Goal: Task Accomplishment & Management: Manage account settings

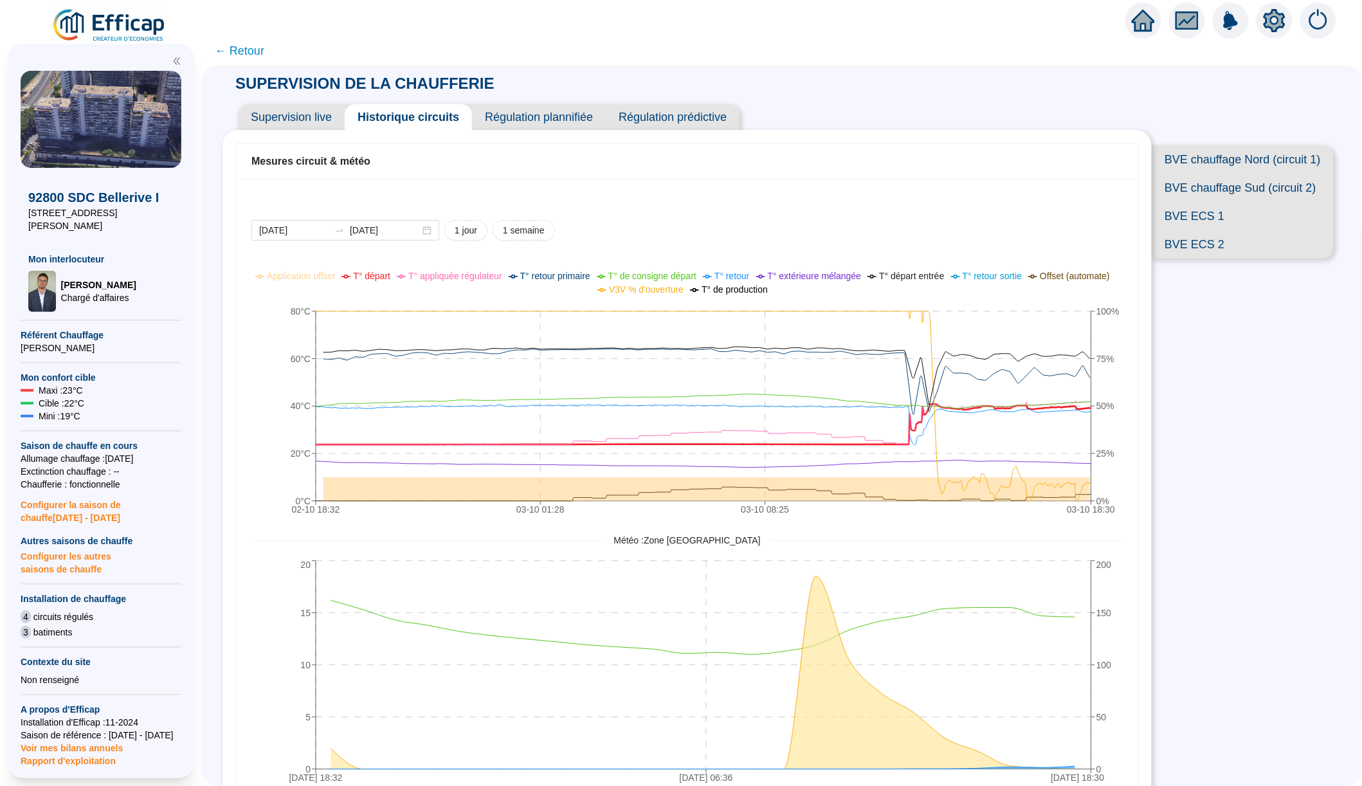
click at [136, 23] on img at bounding box center [109, 26] width 116 height 36
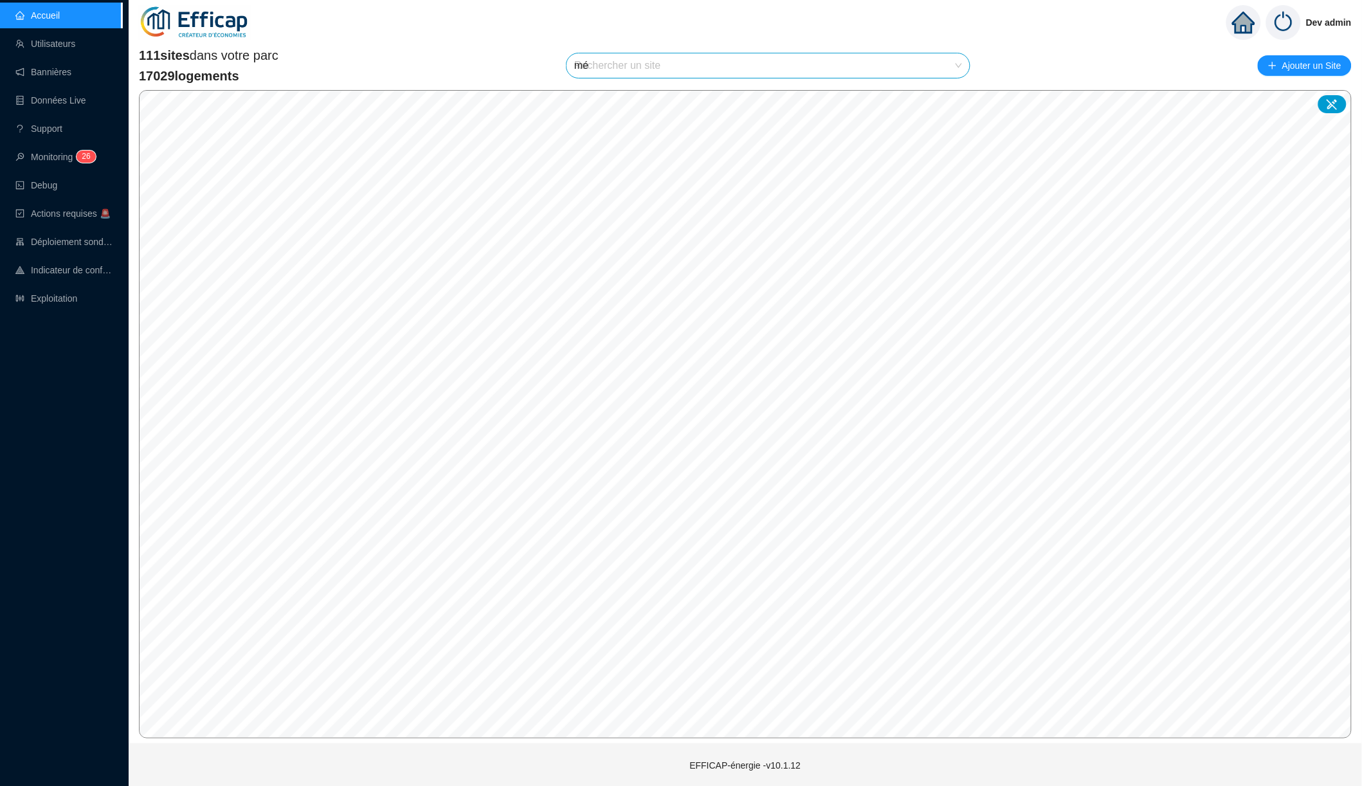
type input "mér"
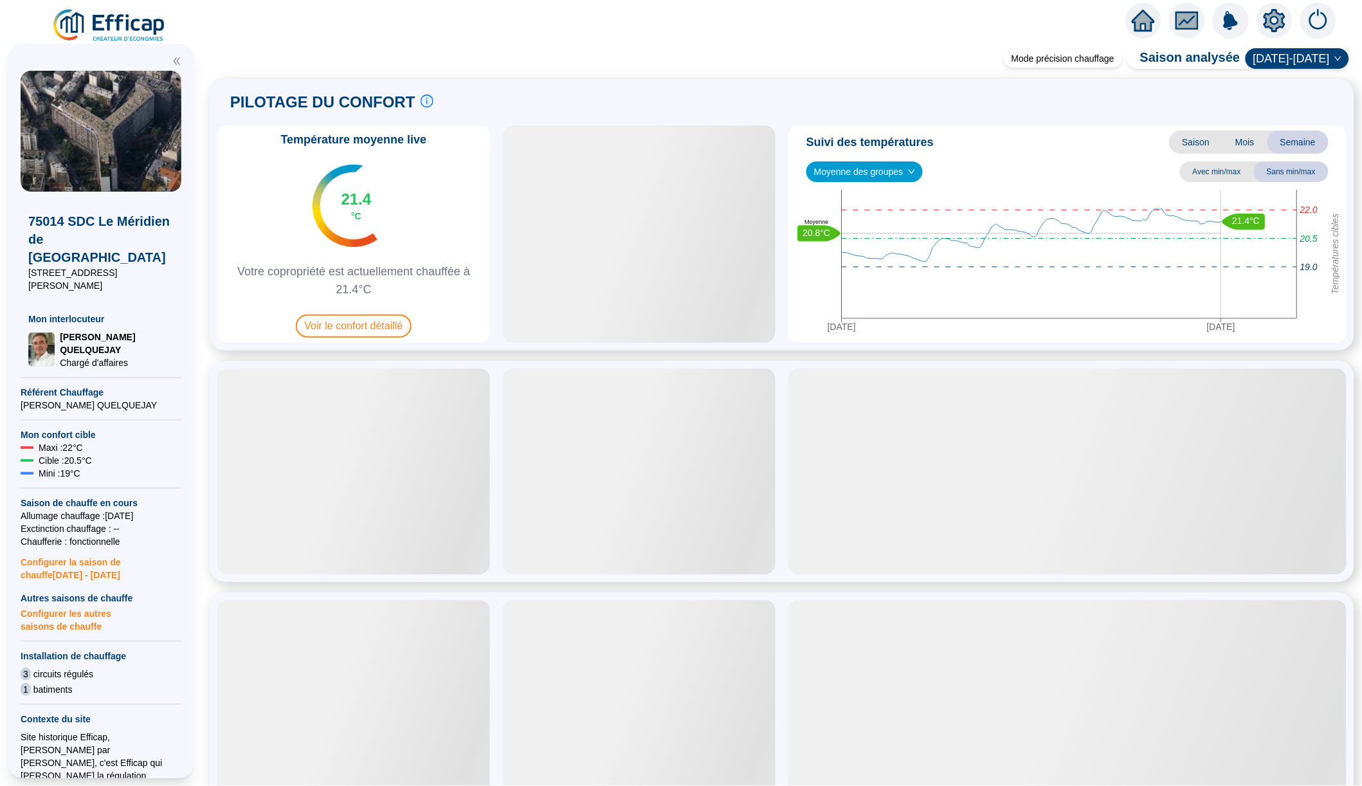
click at [1319, 56] on span "2024-2025" at bounding box center [1297, 58] width 88 height 19
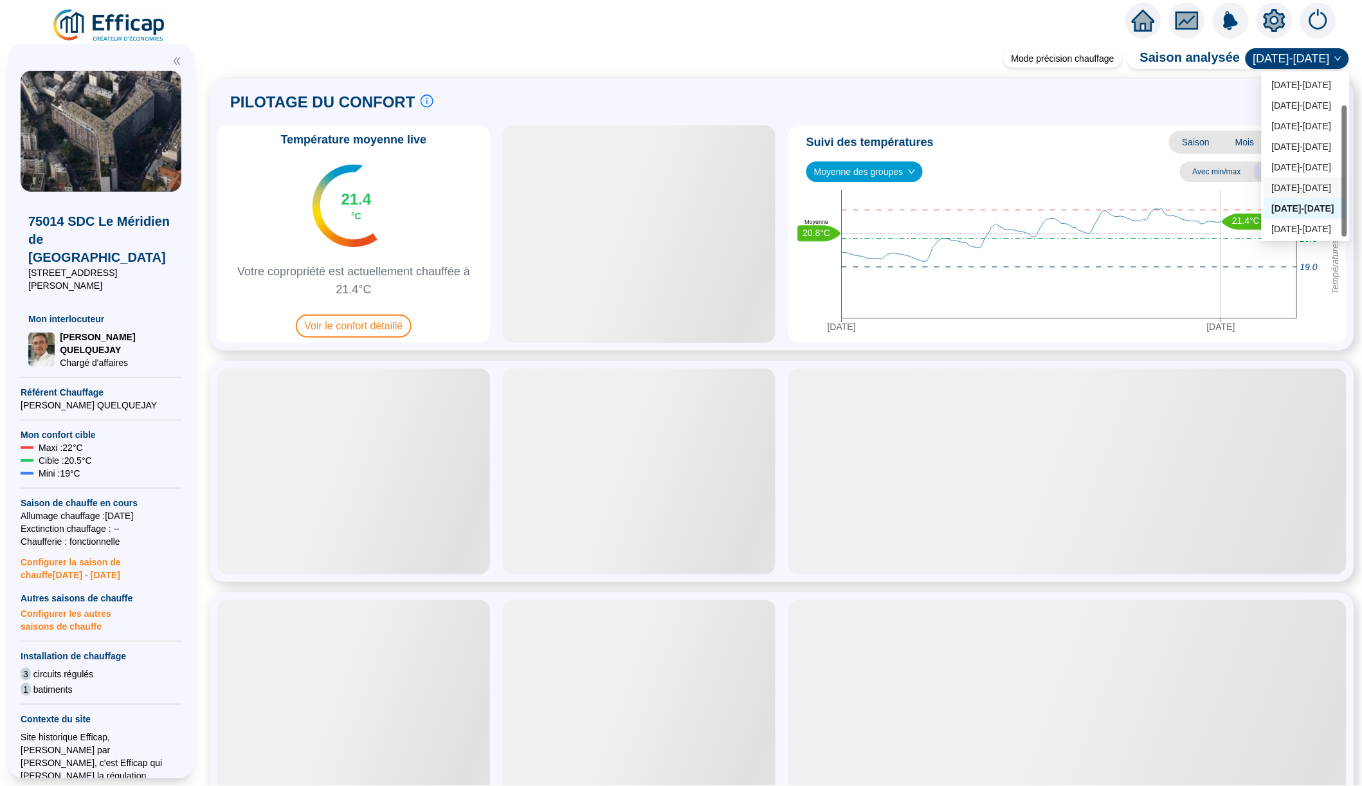
scroll to position [39, 0]
click at [1292, 230] on div "2025-2026" at bounding box center [1306, 231] width 68 height 14
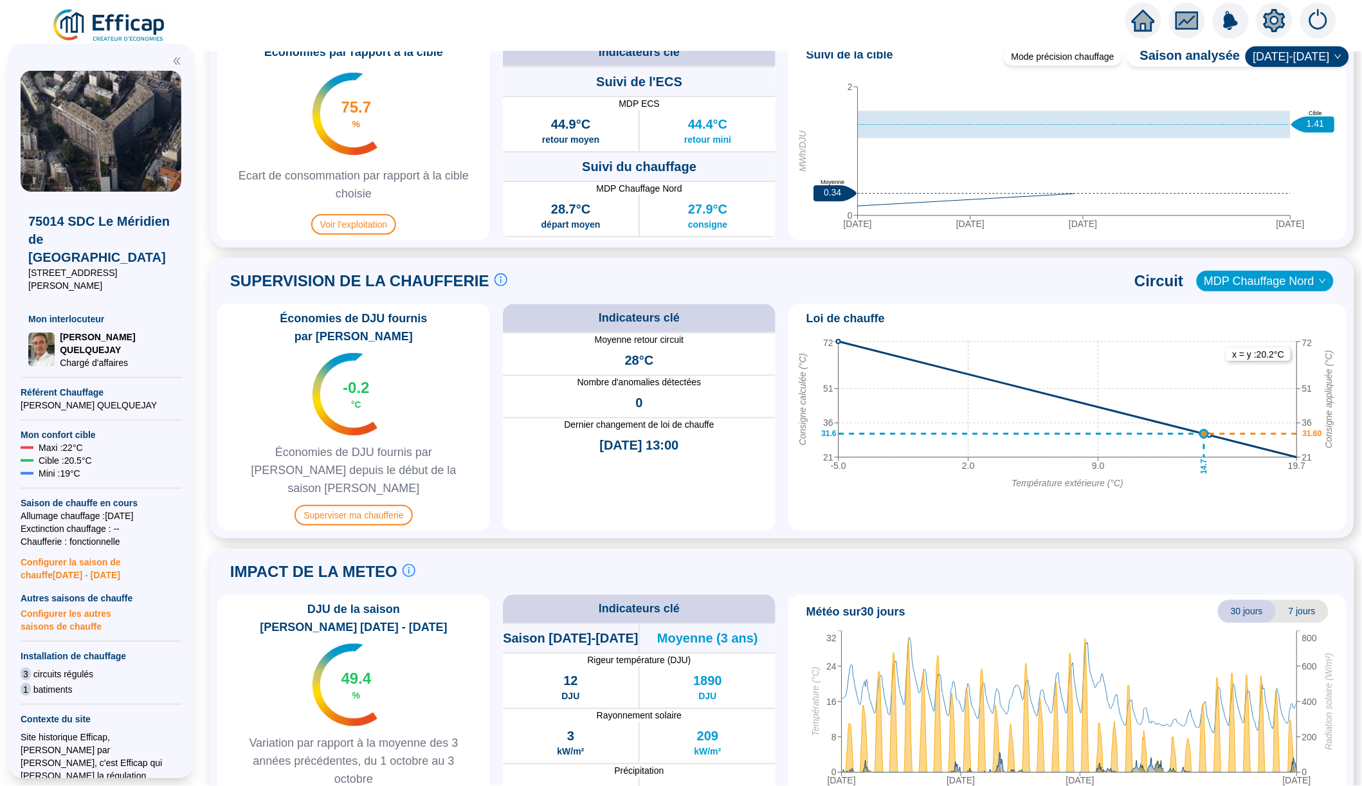
scroll to position [0, 0]
click at [1321, 280] on icon "down" at bounding box center [1323, 281] width 8 height 8
click at [1292, 280] on span "MDP Chauffage Nord" at bounding box center [1266, 280] width 122 height 19
click at [1269, 324] on div "MDP Chauffage Sud" at bounding box center [1264, 328] width 119 height 14
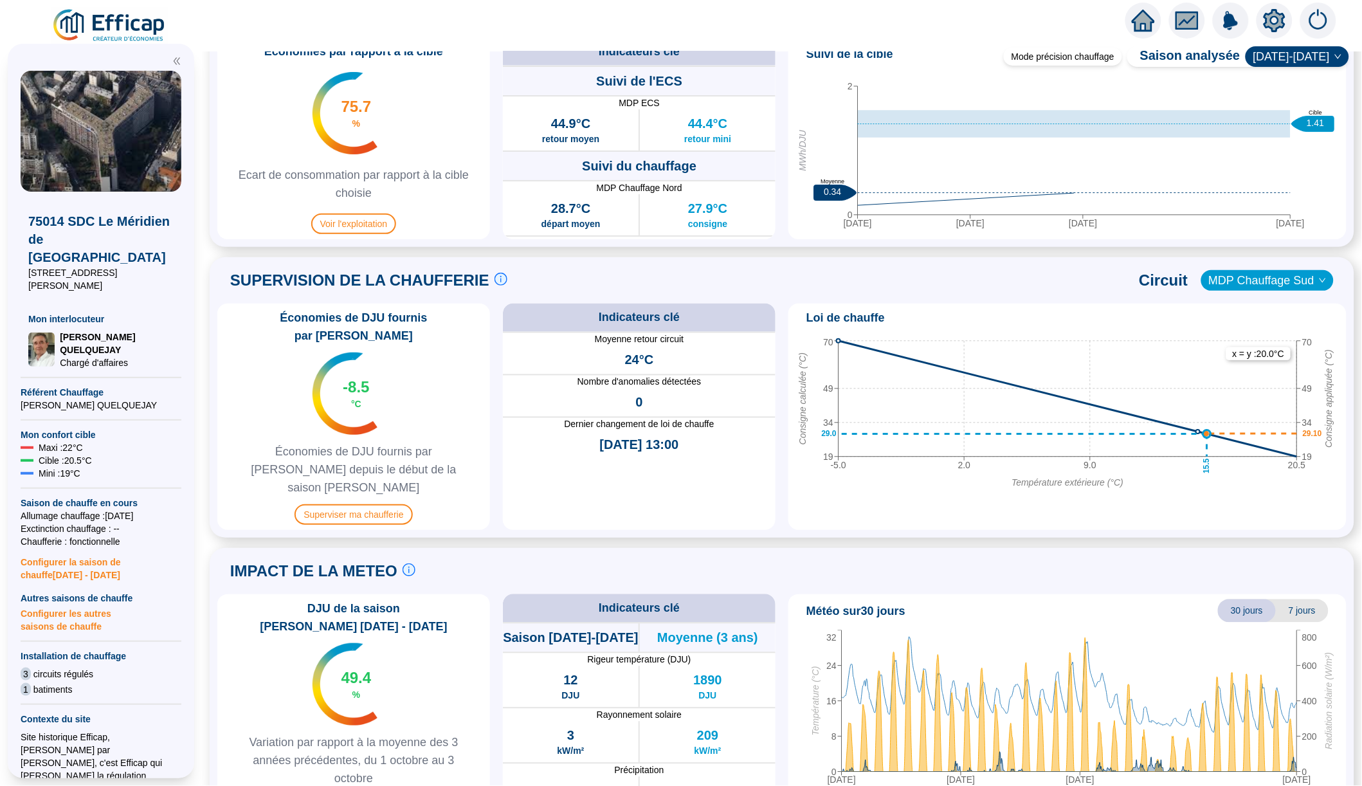
scroll to position [660, 0]
click at [1323, 62] on span "2025-2026" at bounding box center [1297, 56] width 88 height 19
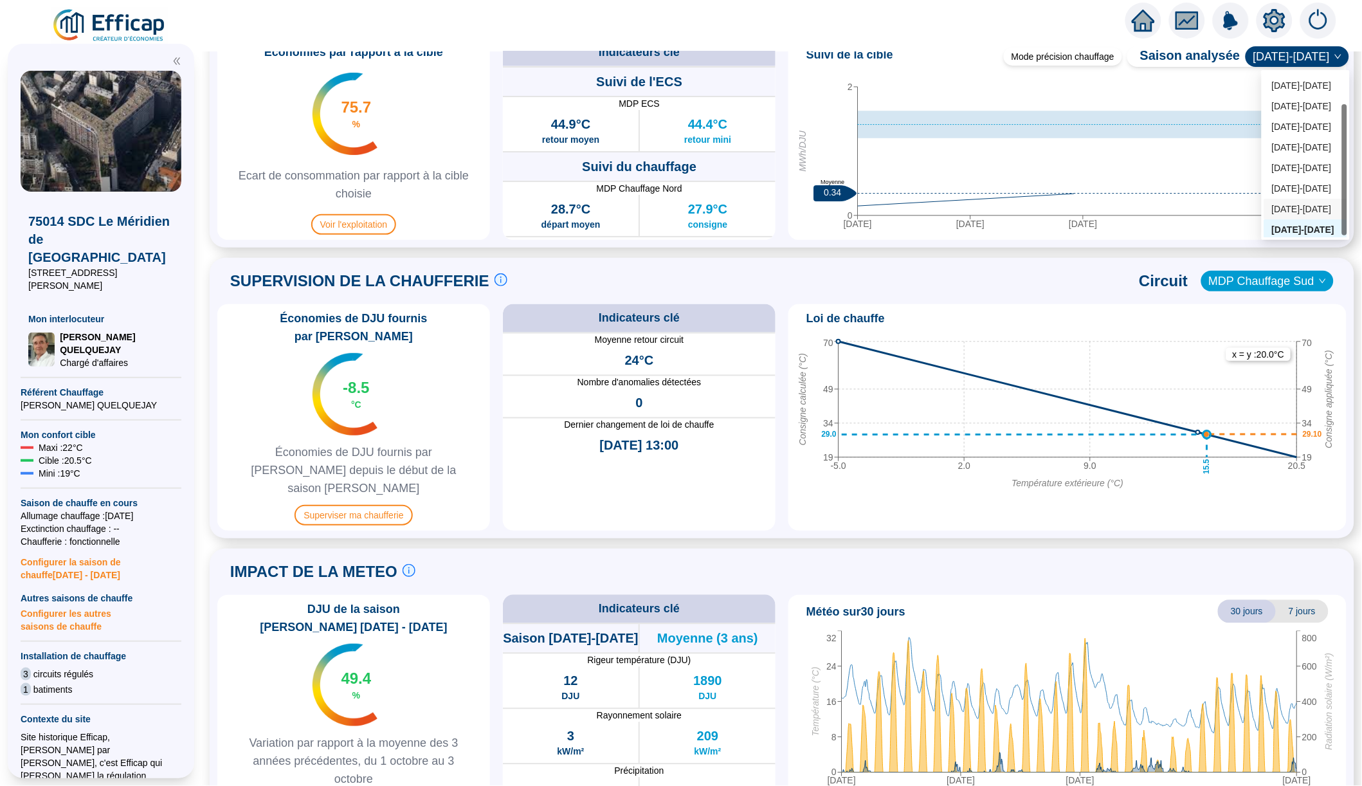
click at [1305, 212] on div "2024-2025" at bounding box center [1306, 210] width 68 height 14
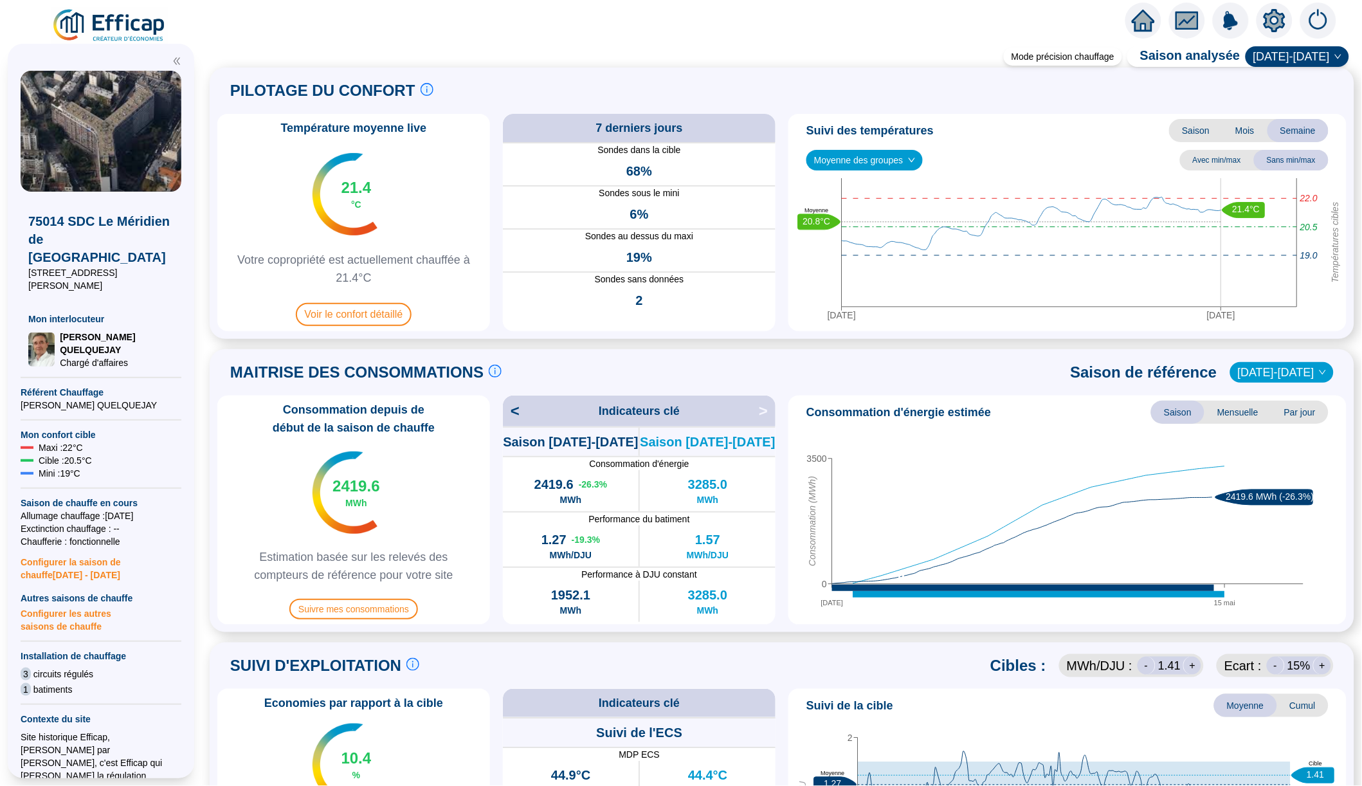
scroll to position [11, 0]
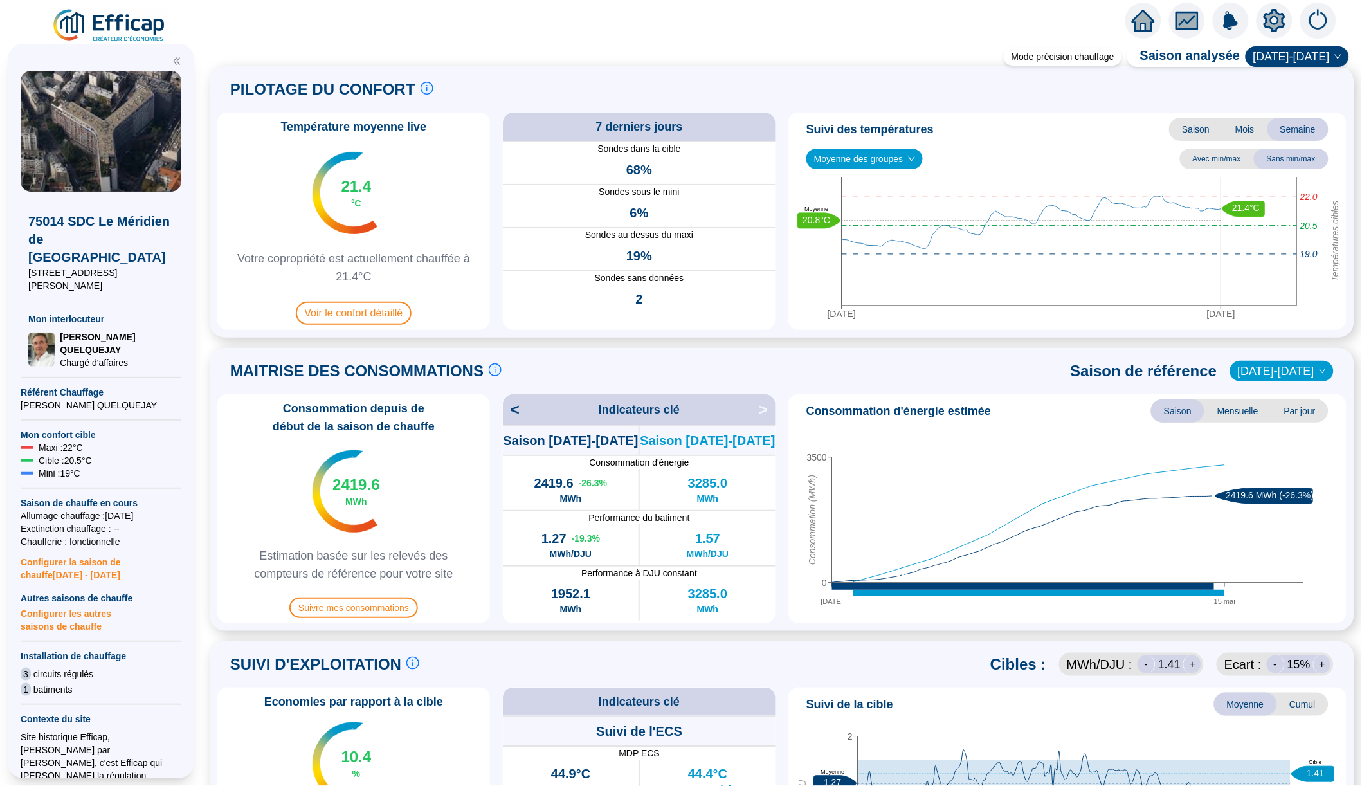
click at [1318, 15] on img at bounding box center [1318, 21] width 36 height 36
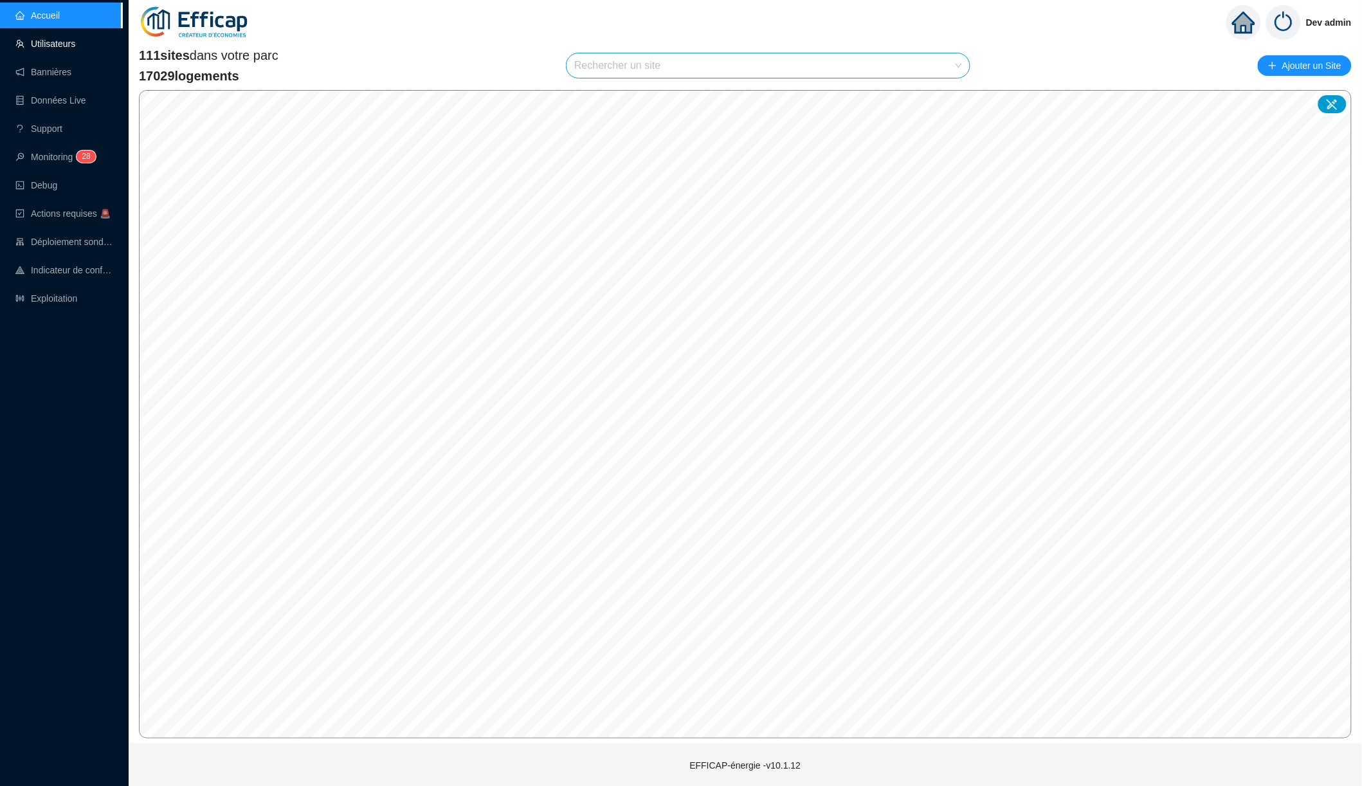
click at [75, 42] on link "Utilisateurs" at bounding box center [45, 44] width 60 height 10
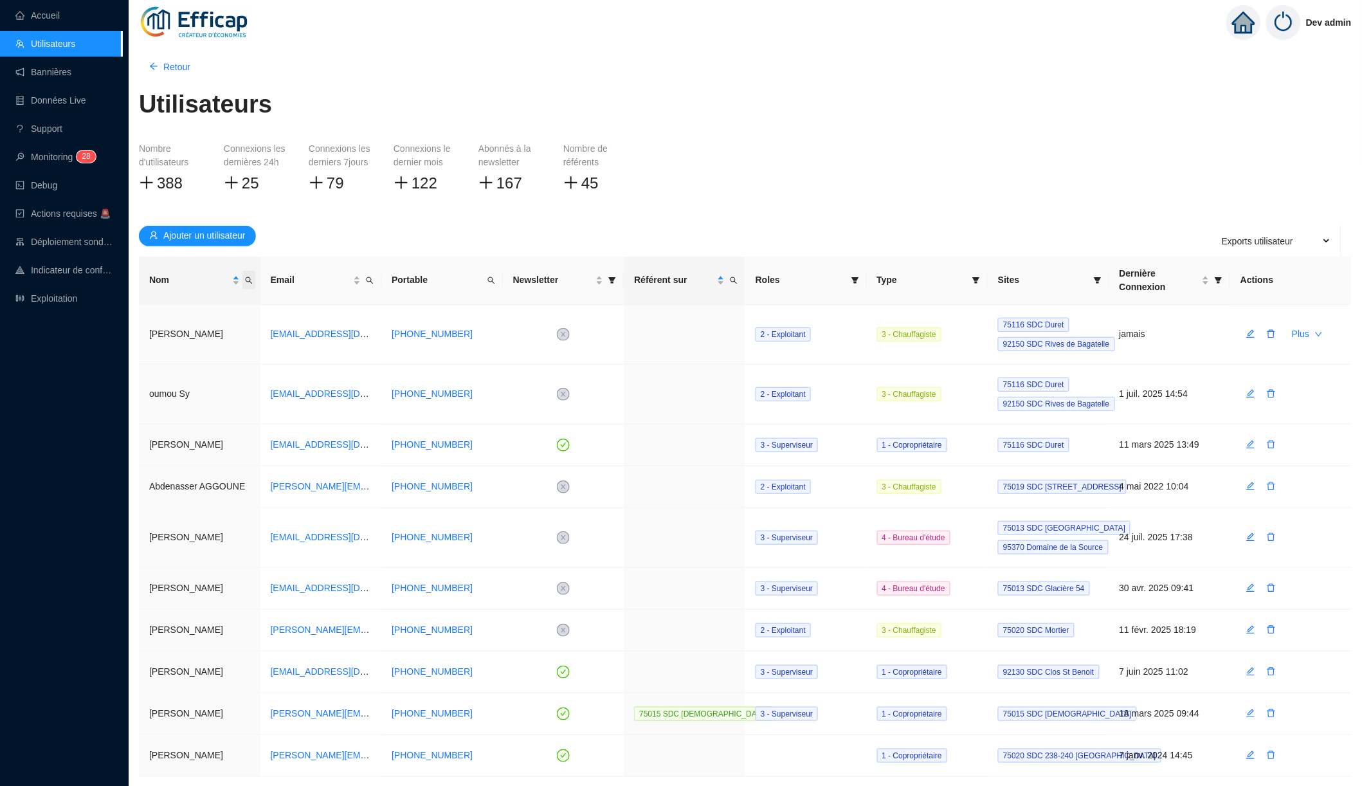
click at [247, 277] on icon "search" at bounding box center [249, 281] width 8 height 8
type input "theo"
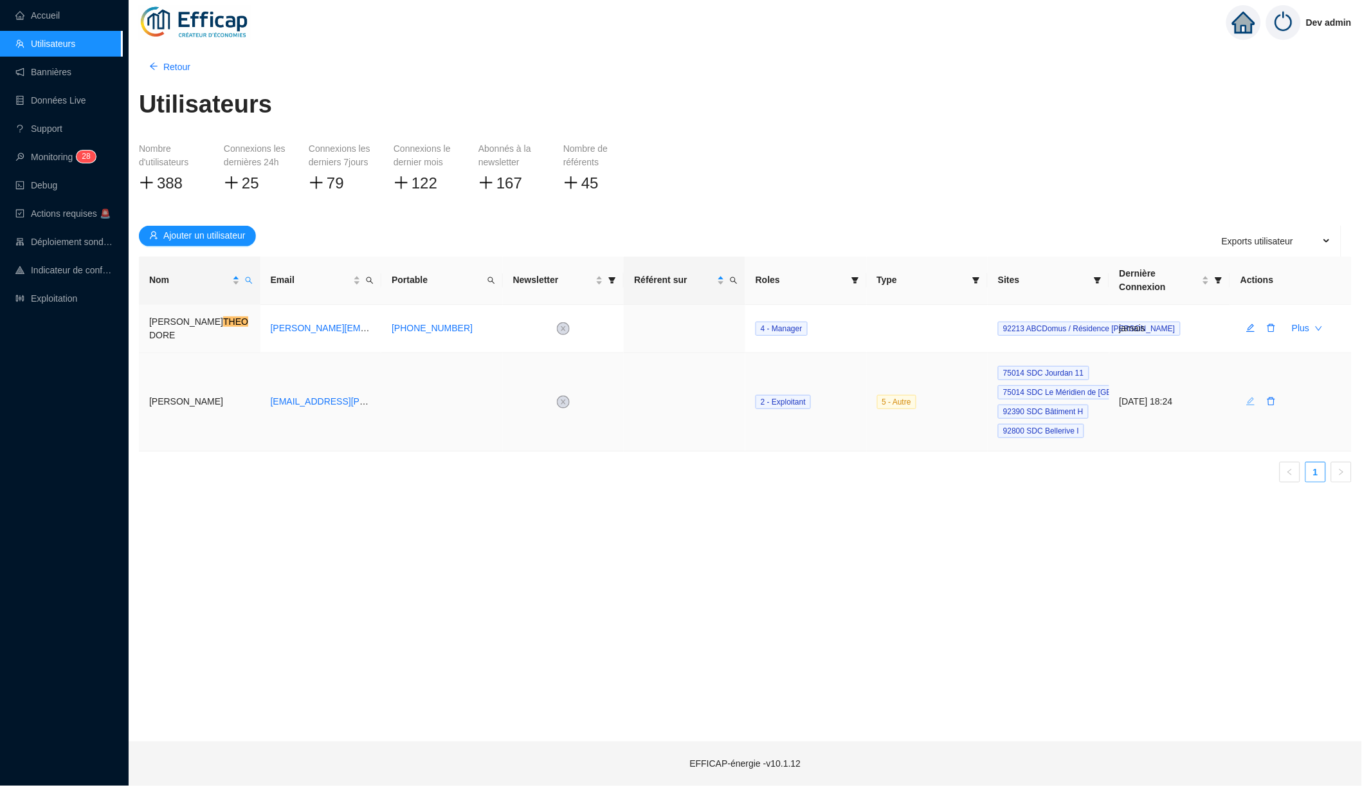
click at [1253, 397] on icon "edit" at bounding box center [1251, 401] width 8 height 8
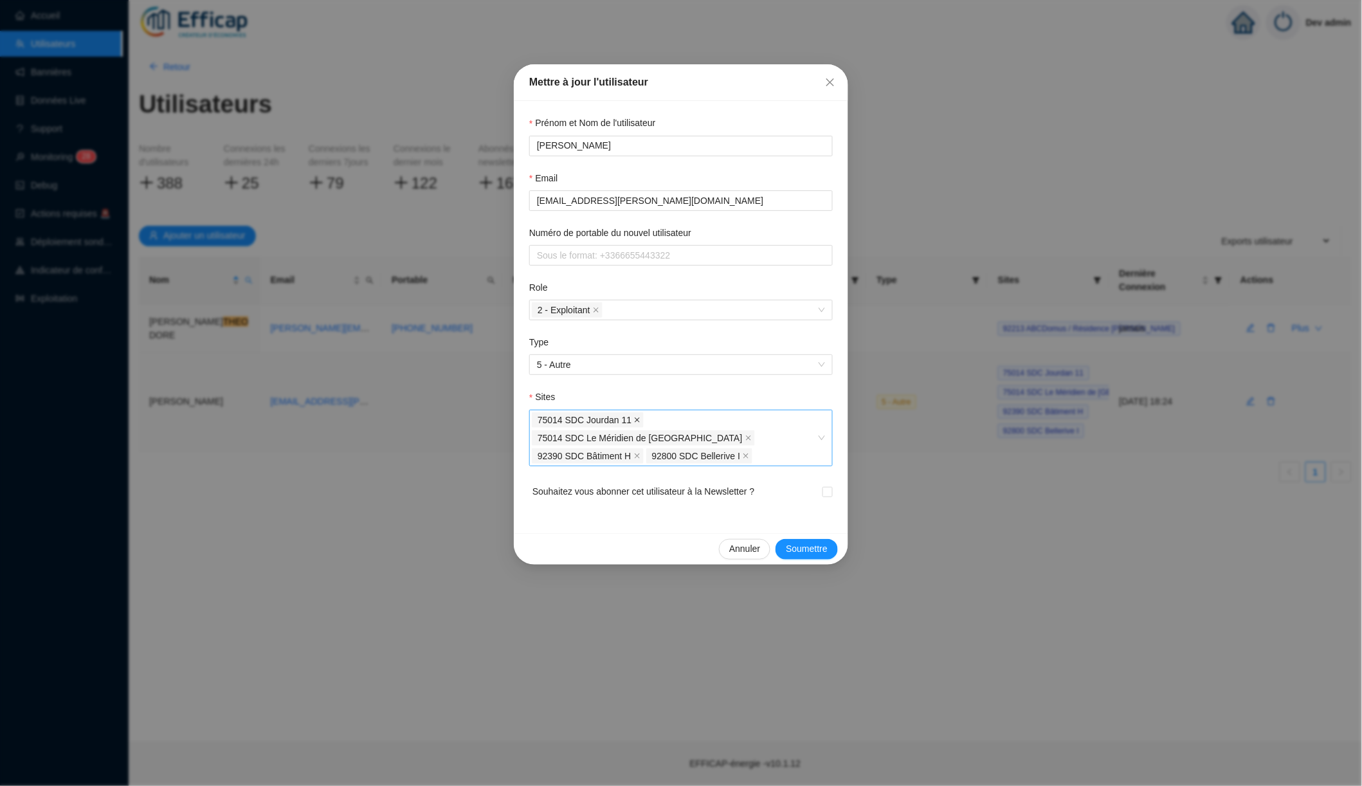
click at [639, 417] on icon "close" at bounding box center [637, 420] width 6 height 6
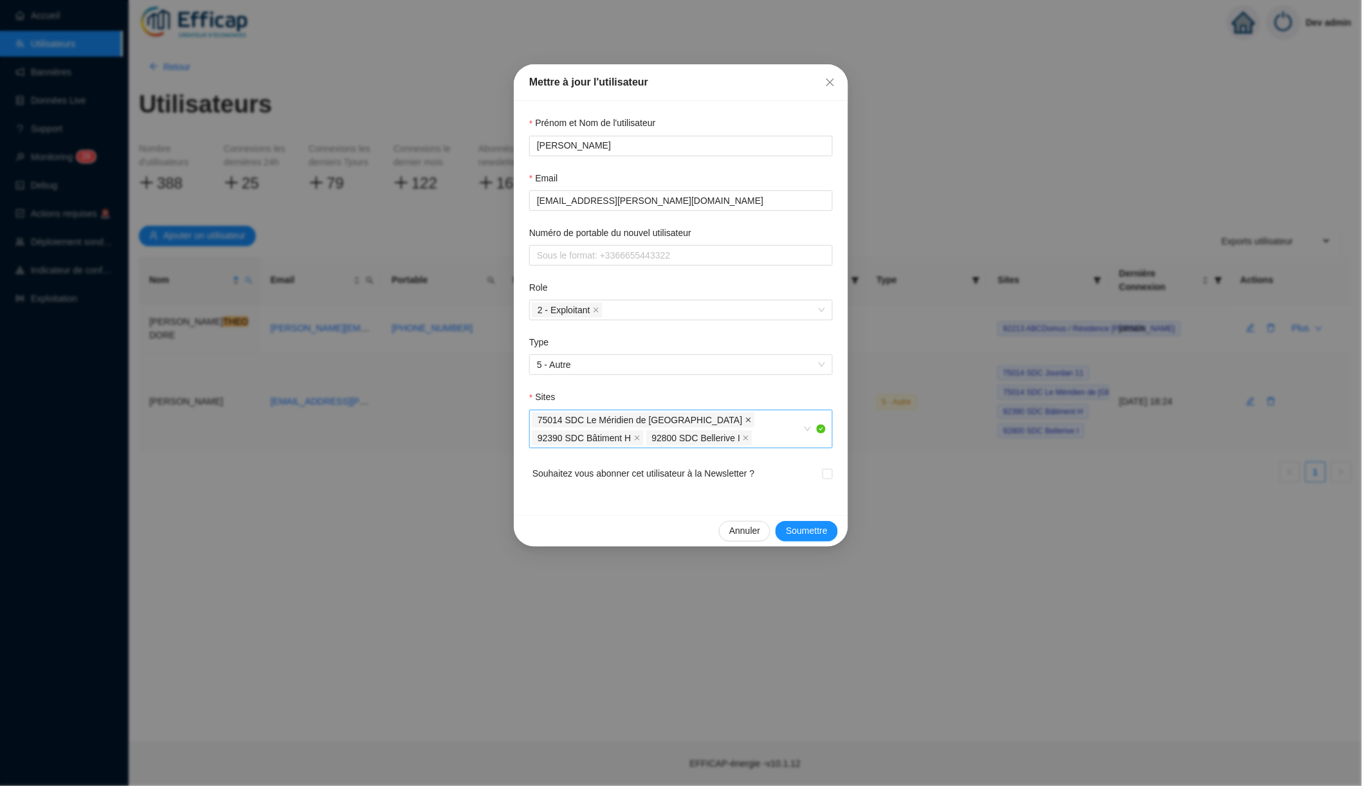
click at [745, 417] on icon "close" at bounding box center [748, 420] width 6 height 6
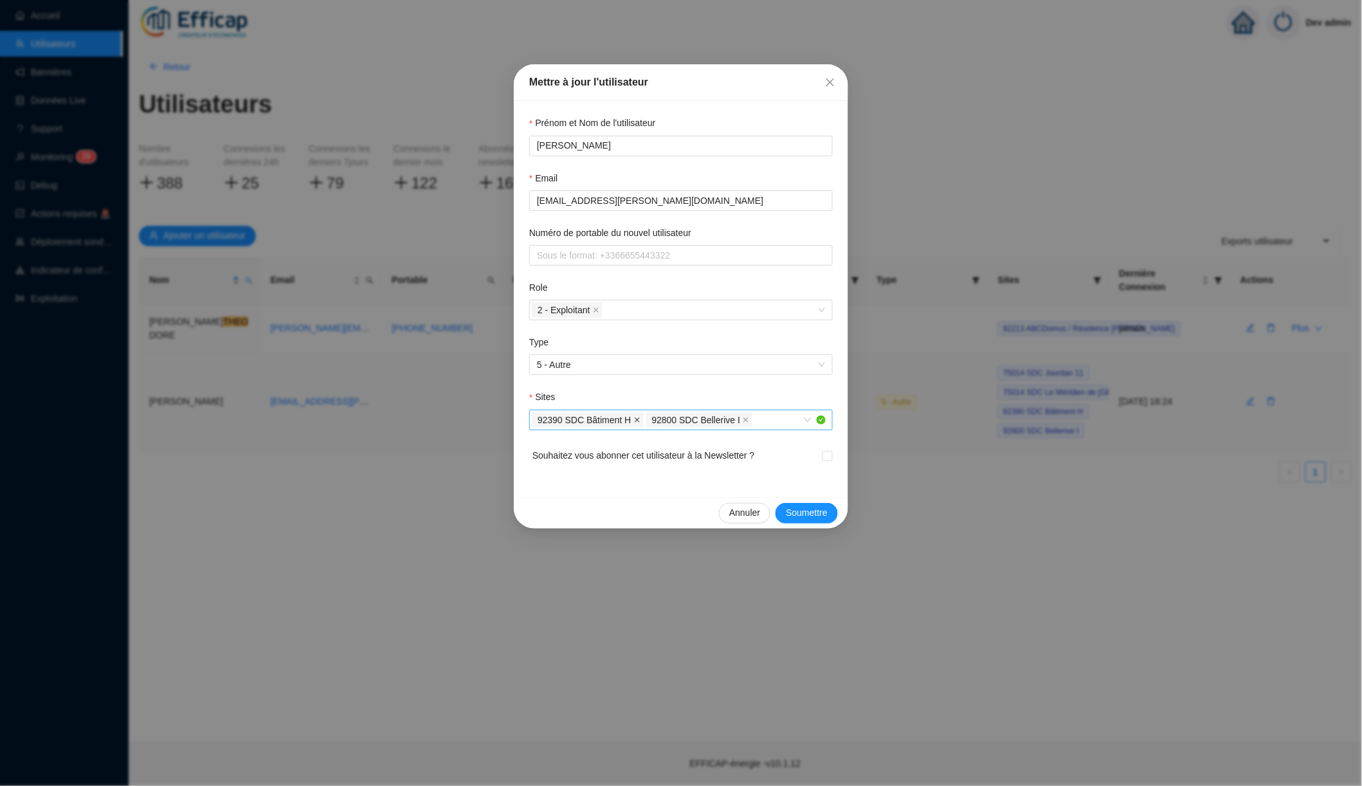
click at [640, 417] on icon "close" at bounding box center [637, 419] width 5 height 5
click at [702, 416] on div "92800 SDC Bellerive I" at bounding box center [674, 420] width 285 height 18
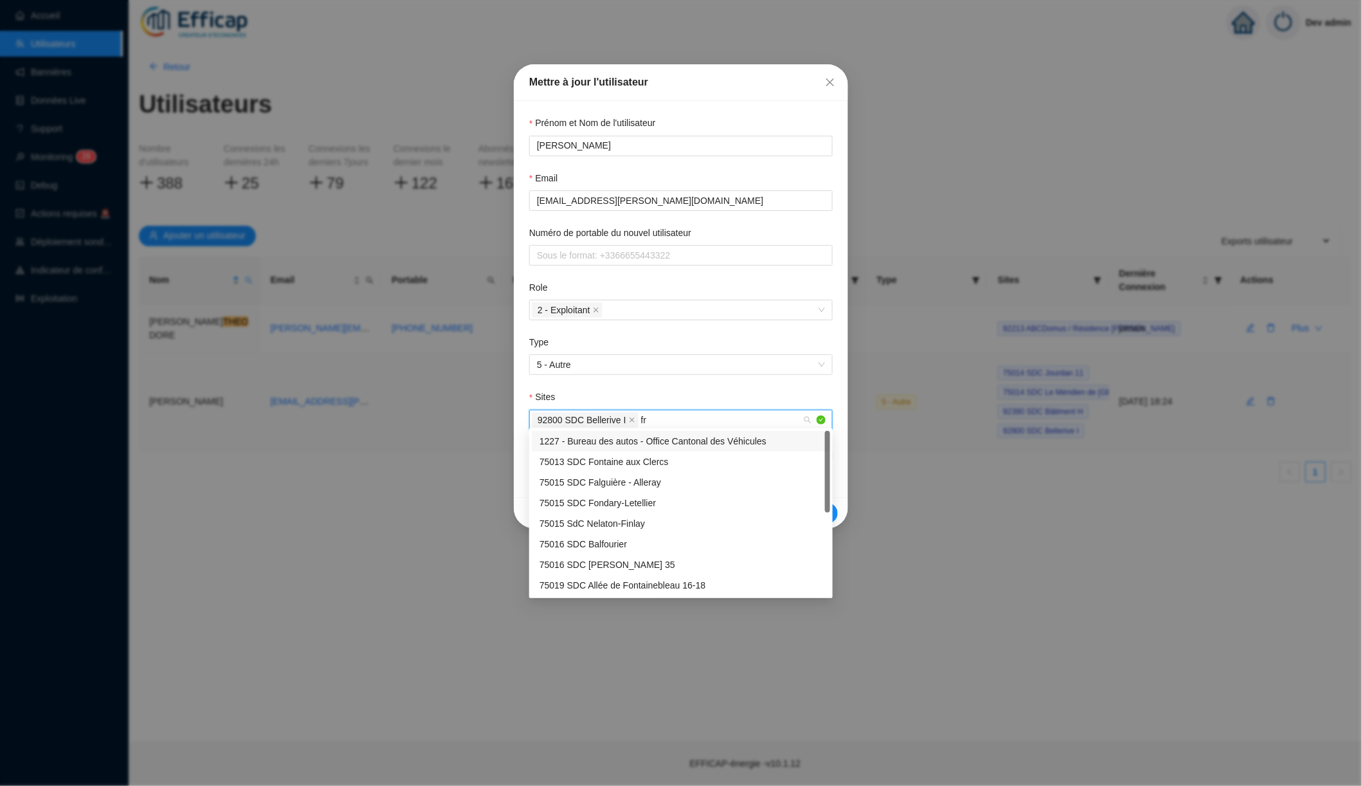
type input "fra"
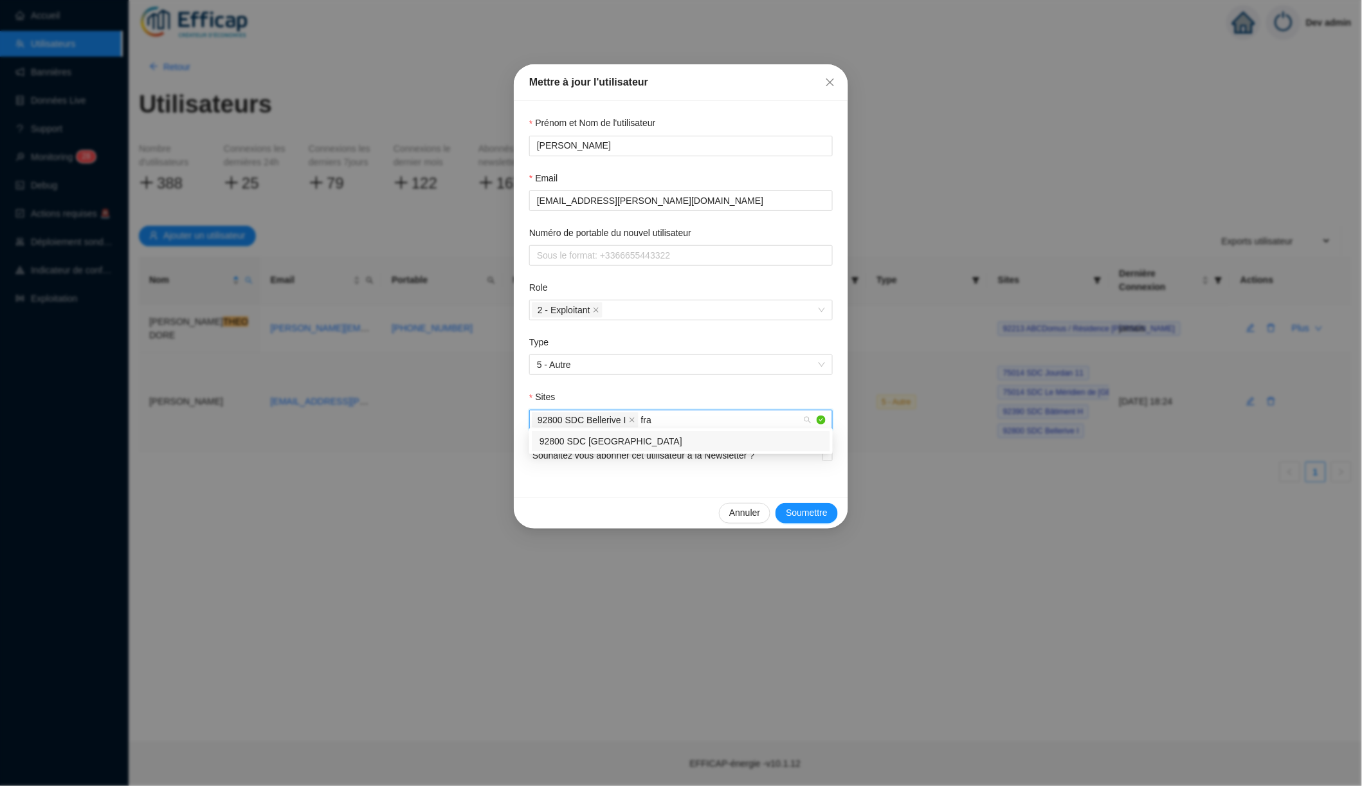
click at [668, 441] on div "92800 SDC Le France" at bounding box center [681, 442] width 283 height 14
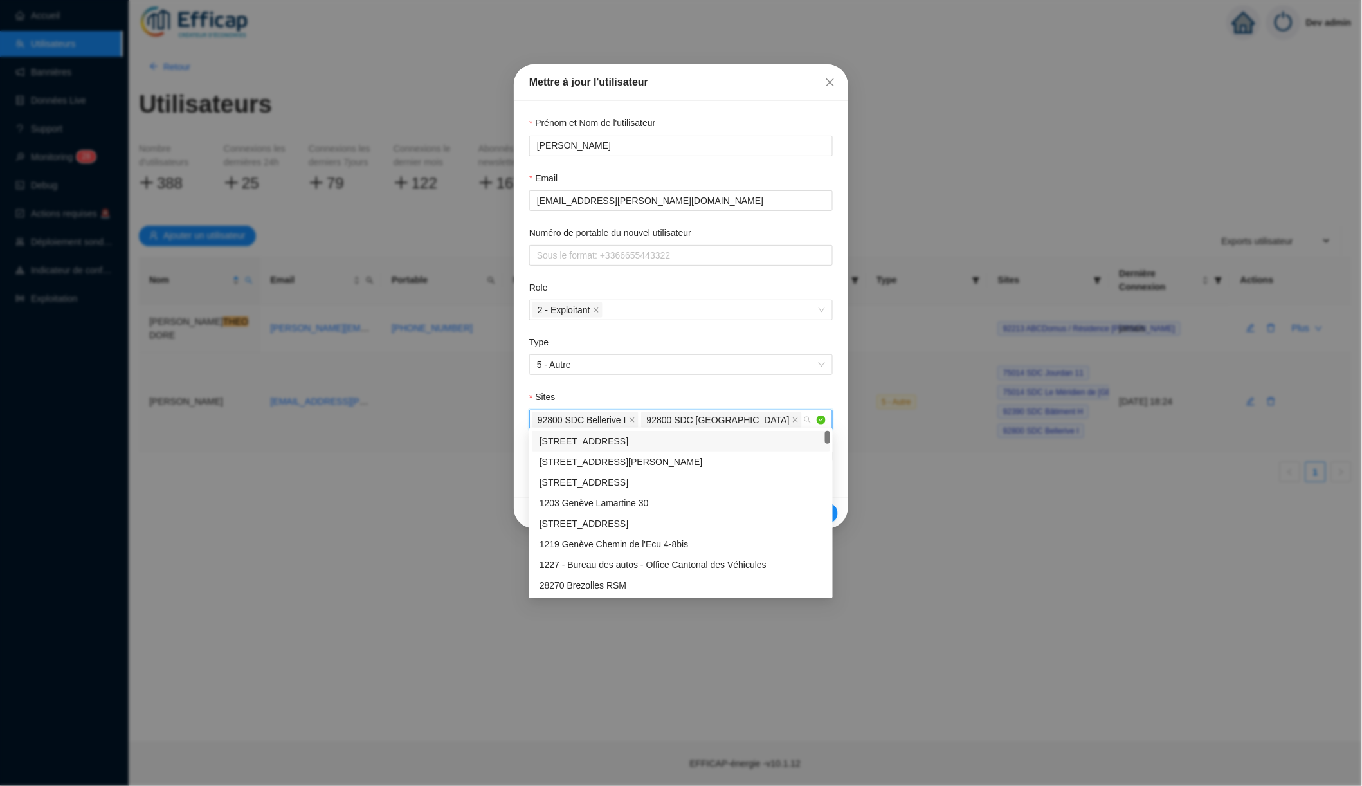
click at [770, 397] on div "Sites" at bounding box center [681, 399] width 304 height 19
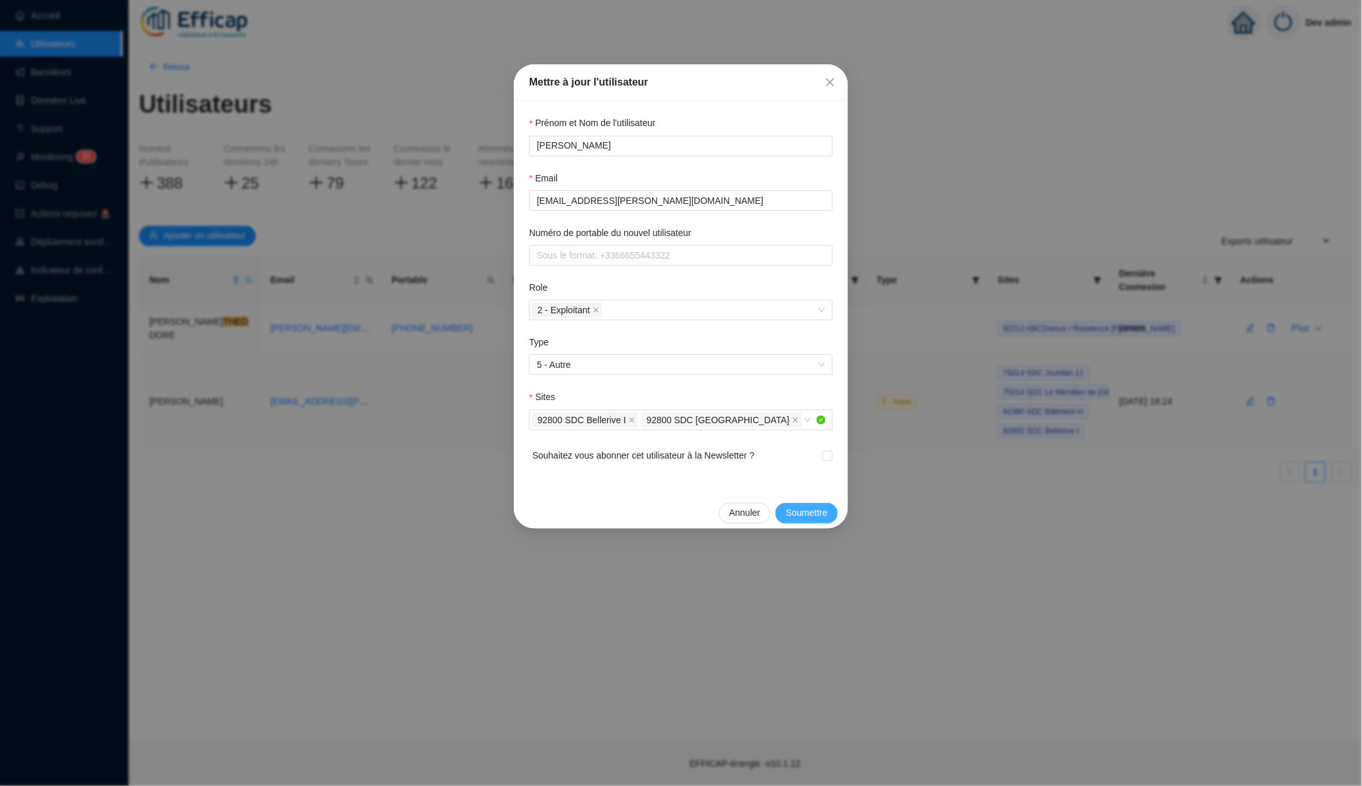
click at [805, 511] on span "Soumettre" at bounding box center [807, 513] width 42 height 14
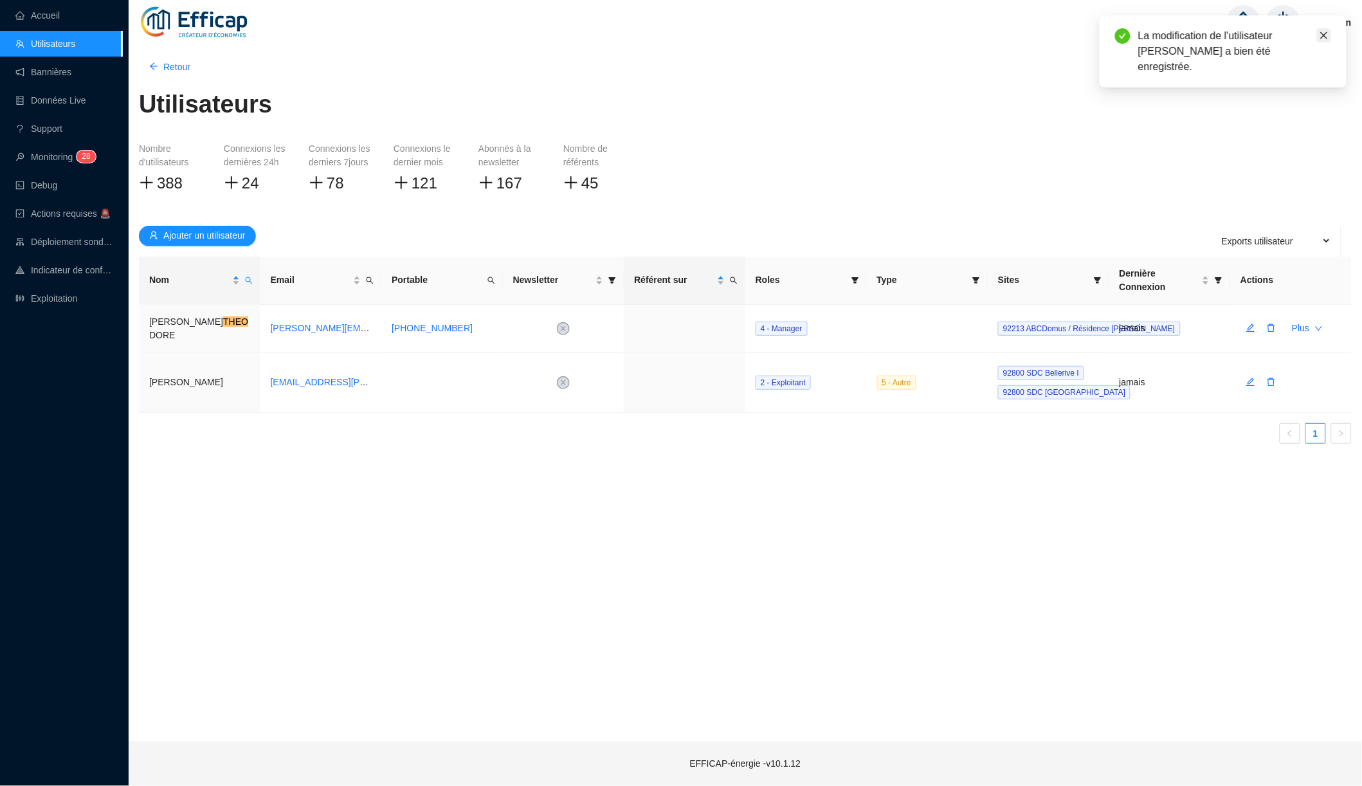
click at [1328, 35] on icon "close" at bounding box center [1324, 35] width 9 height 9
click at [1293, 24] on img at bounding box center [1283, 22] width 35 height 35
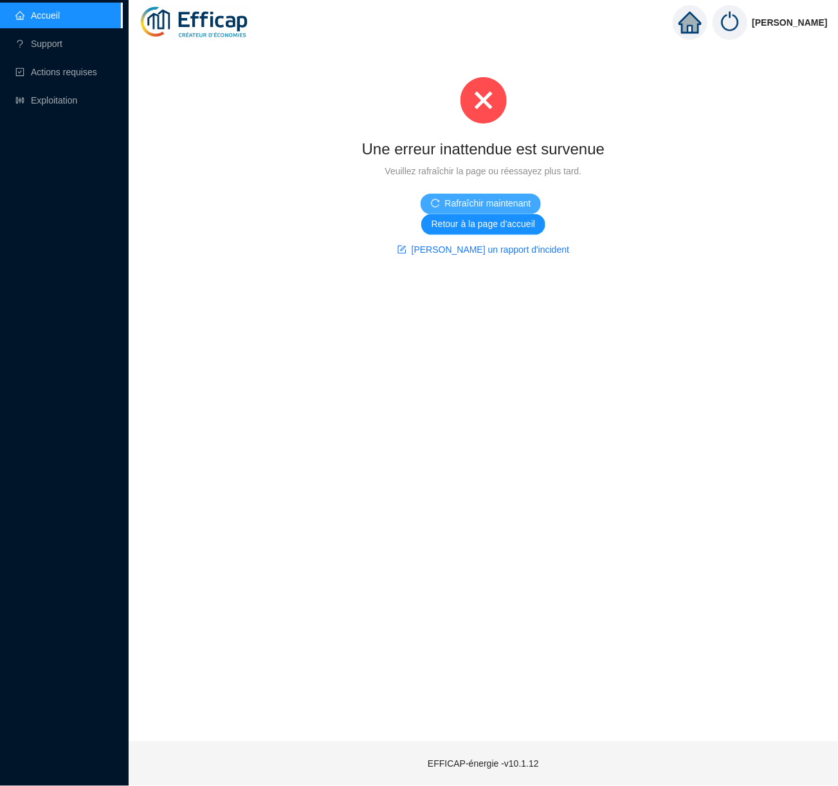
click at [460, 200] on span "Rafraîchir maintenant" at bounding box center [488, 204] width 86 height 14
